Goal: Information Seeking & Learning: Understand process/instructions

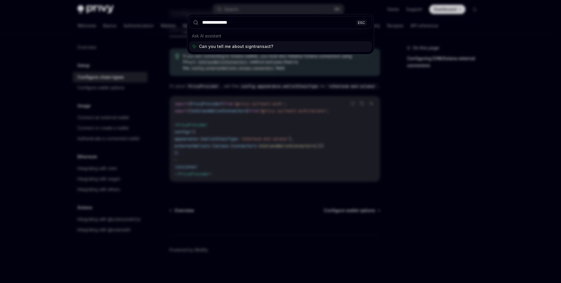
type input "**********"
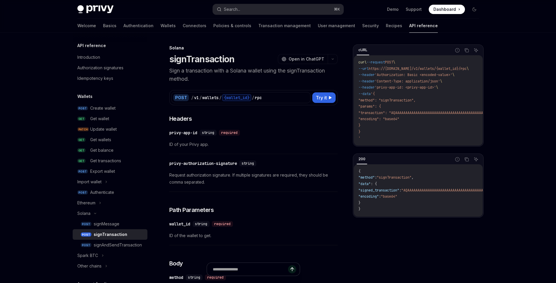
click at [266, 15] on div "Privy Docs home page Search... ⌘ K Demo Support Dashboard Dashboard Search..." at bounding box center [278, 9] width 402 height 19
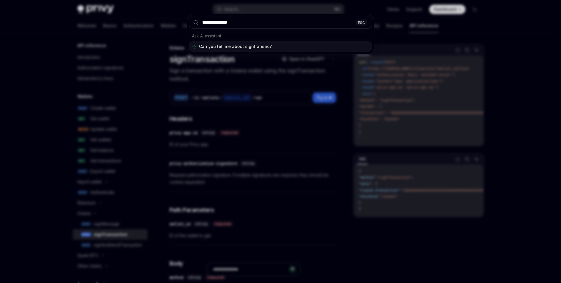
type input "**********"
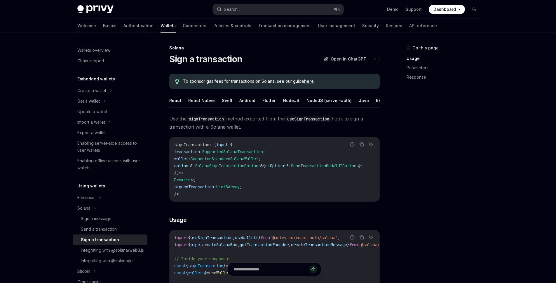
scroll to position [144, 0]
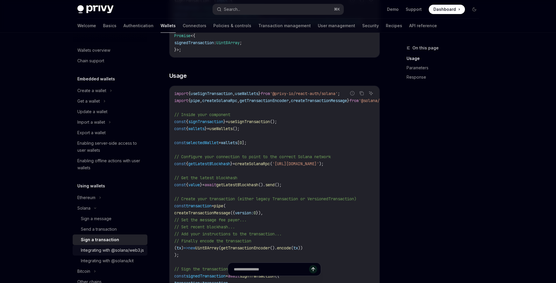
click at [96, 249] on div "Integrating with @solana/web3.js" at bounding box center [112, 250] width 63 height 7
type textarea "*"
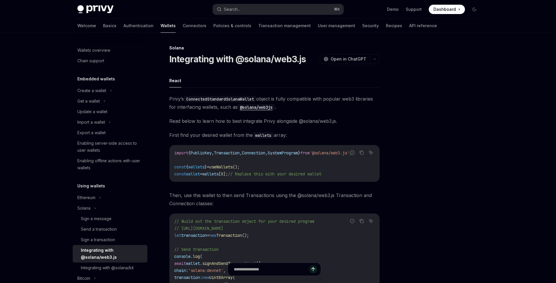
click at [134, 15] on div "Privy Docs home page Search... ⌘ K Demo Support Dashboard Dashboard Search..." at bounding box center [278, 9] width 402 height 19
click at [497, 30] on div at bounding box center [278, 16] width 556 height 33
click at [245, 9] on button "Search... ⌘ K" at bounding box center [278, 9] width 131 height 11
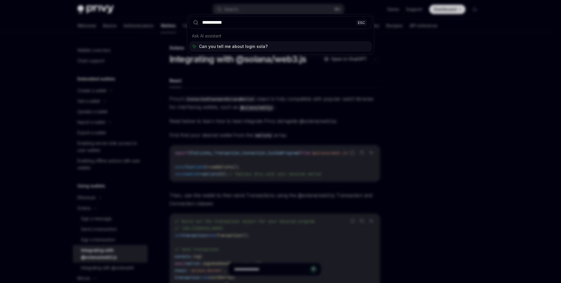
type input "**********"
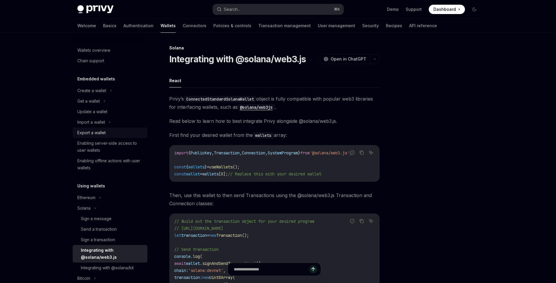
click at [103, 133] on div "Export a wallet" at bounding box center [91, 132] width 28 height 7
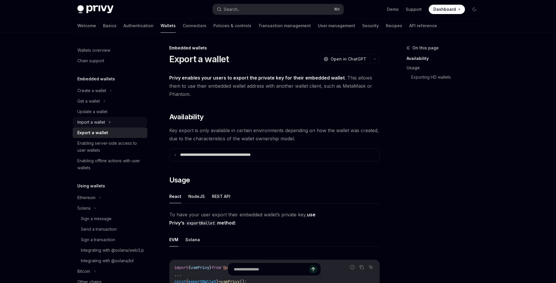
click at [108, 124] on div "Import a wallet" at bounding box center [110, 122] width 75 height 11
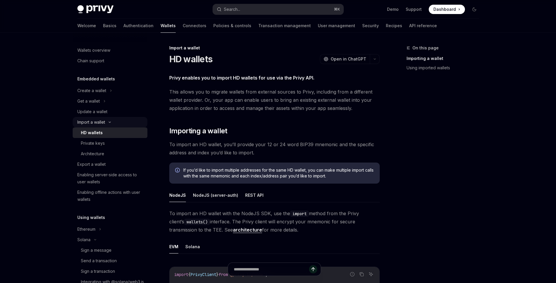
click at [105, 119] on div "Import a wallet" at bounding box center [91, 122] width 28 height 7
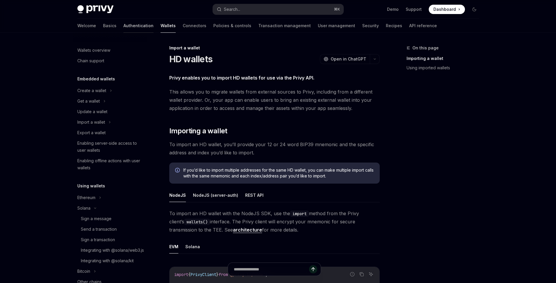
click at [124, 25] on link "Authentication" at bounding box center [139, 26] width 30 height 14
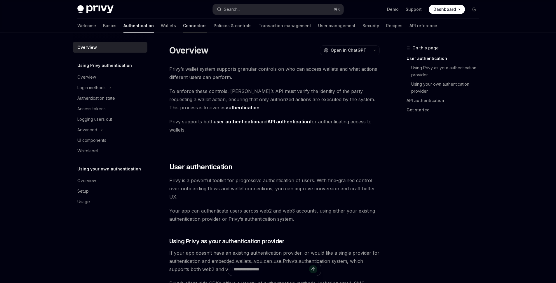
click at [183, 27] on link "Connectors" at bounding box center [195, 26] width 24 height 14
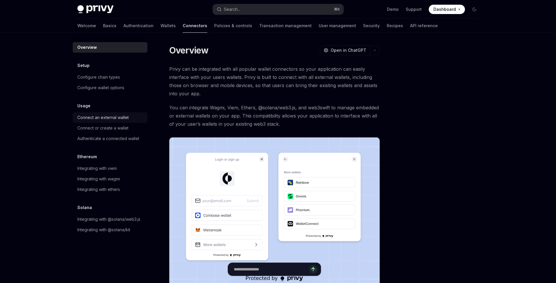
click at [101, 117] on div "Connect an external wallet" at bounding box center [102, 117] width 51 height 7
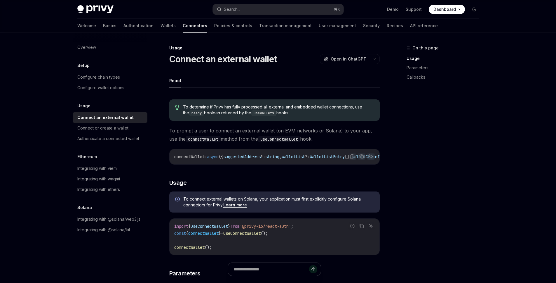
click at [202, 229] on span "useConnectWallet" at bounding box center [209, 225] width 37 height 5
click at [216, 229] on span "useConnectWallet" at bounding box center [209, 225] width 37 height 5
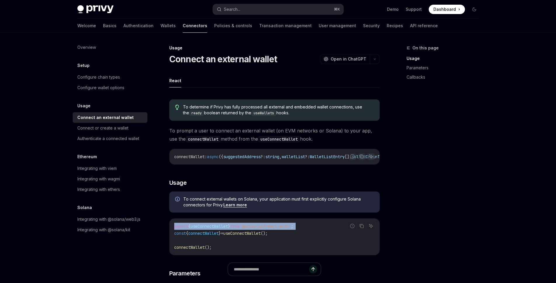
click at [216, 229] on span "useConnectWallet" at bounding box center [209, 225] width 37 height 5
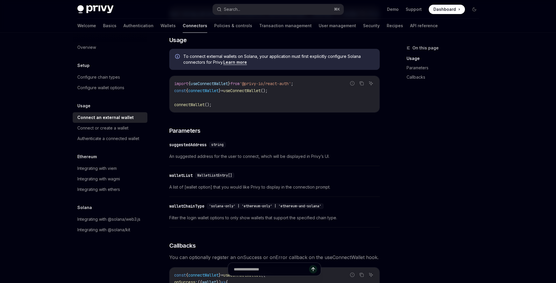
click at [209, 179] on div "​ walletList WalletListEntry[]" at bounding box center [271, 175] width 205 height 7
click at [104, 217] on div "Integrating with @solana/web3.js" at bounding box center [108, 219] width 63 height 7
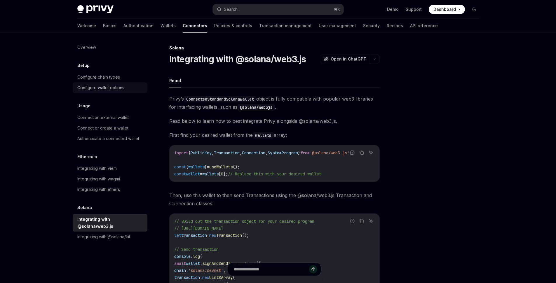
click at [94, 84] on div "Configure wallet options" at bounding box center [100, 87] width 47 height 7
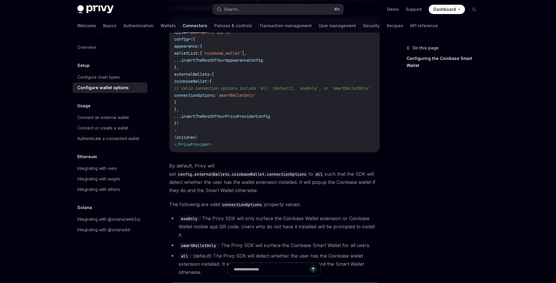
scroll to position [681, 0]
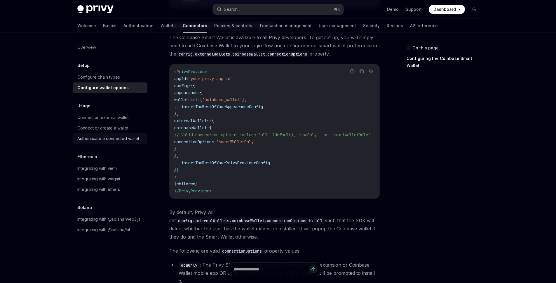
click at [106, 137] on div "Authenticate a connected wallet" at bounding box center [108, 138] width 62 height 7
type textarea "*"
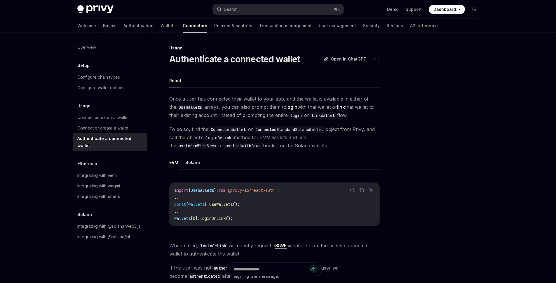
click at [179, 126] on span "To do so, find the ConnectedWallet or ConnectedStandardSolanaWallet object from…" at bounding box center [274, 137] width 211 height 25
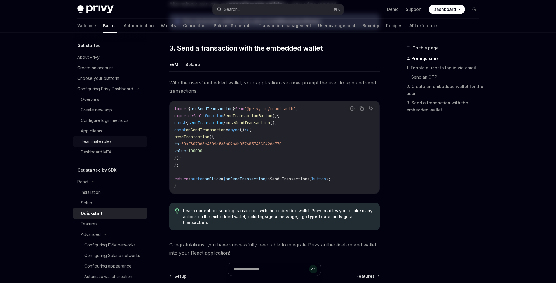
scroll to position [572, 0]
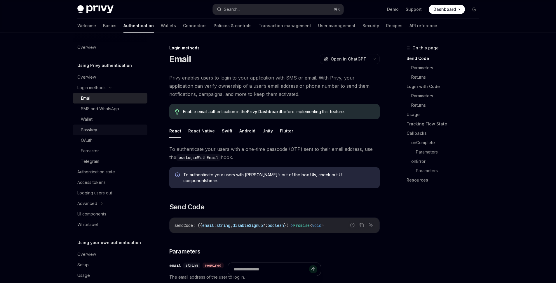
scroll to position [4, 0]
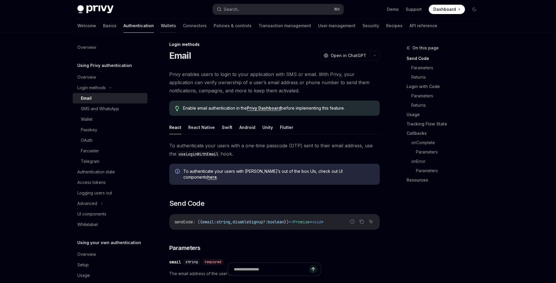
click at [161, 25] on link "Wallets" at bounding box center [168, 26] width 15 height 14
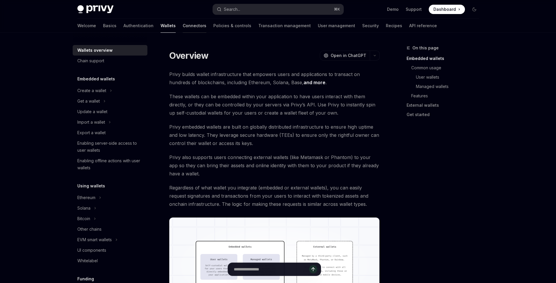
click at [183, 24] on link "Connectors" at bounding box center [195, 26] width 24 height 14
type textarea "*"
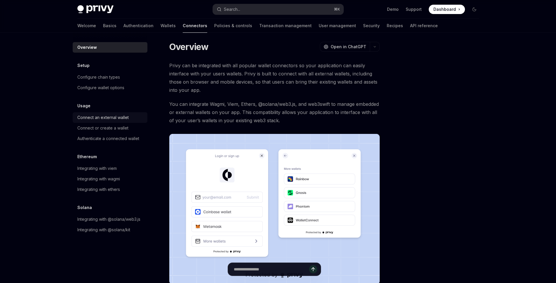
click at [121, 117] on div "Connect an external wallet" at bounding box center [102, 117] width 51 height 7
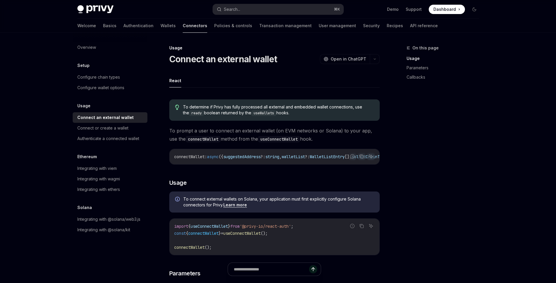
scroll to position [51, 0]
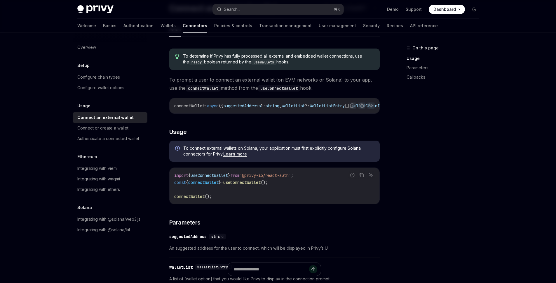
click at [129, 212] on div "Solana Integrating with @solana/web3.js Integrating with @solana/kit" at bounding box center [110, 219] width 75 height 31
click at [128, 218] on div "Integrating with @solana/web3.js" at bounding box center [108, 219] width 63 height 7
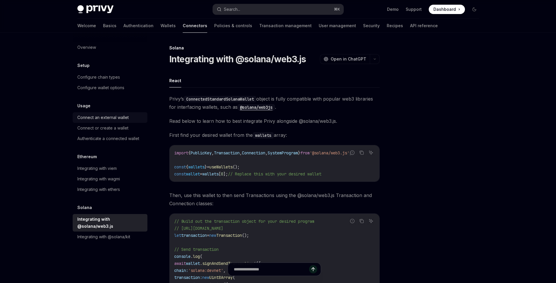
click at [100, 115] on div "Connect an external wallet" at bounding box center [102, 117] width 51 height 7
type textarea "*"
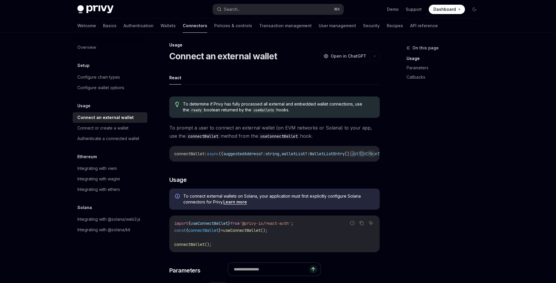
scroll to position [2, 0]
click at [263, 271] on input "text" at bounding box center [271, 269] width 103 height 13
paste input "**********"
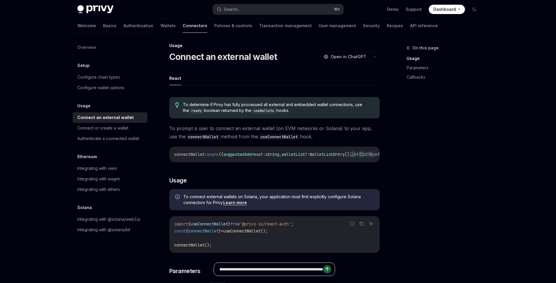
scroll to position [0, 409]
type input "**********"
type textarea "*"
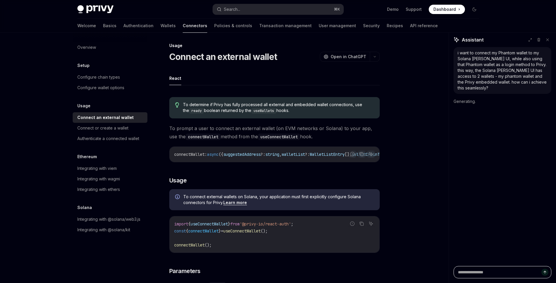
scroll to position [0, 0]
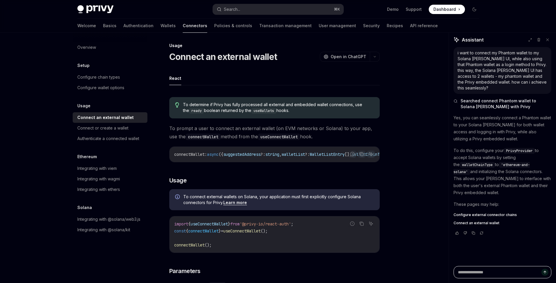
type textarea "*"
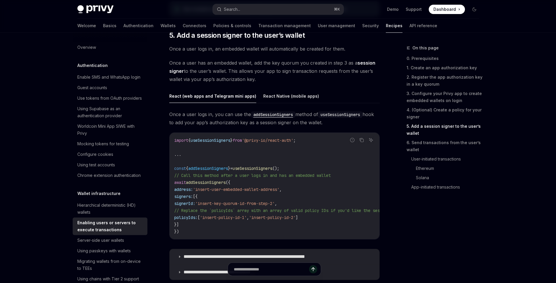
scroll to position [134, 0]
